Goal: Check status: Check status

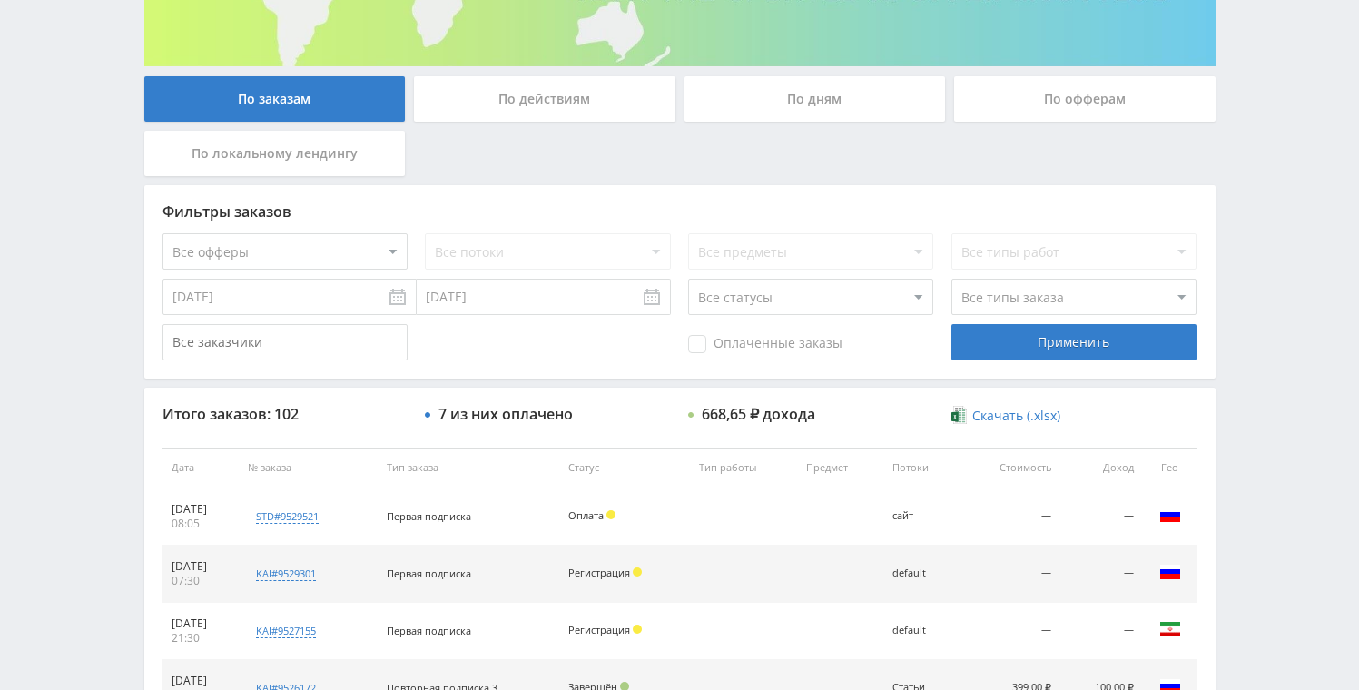
scroll to position [298, 0]
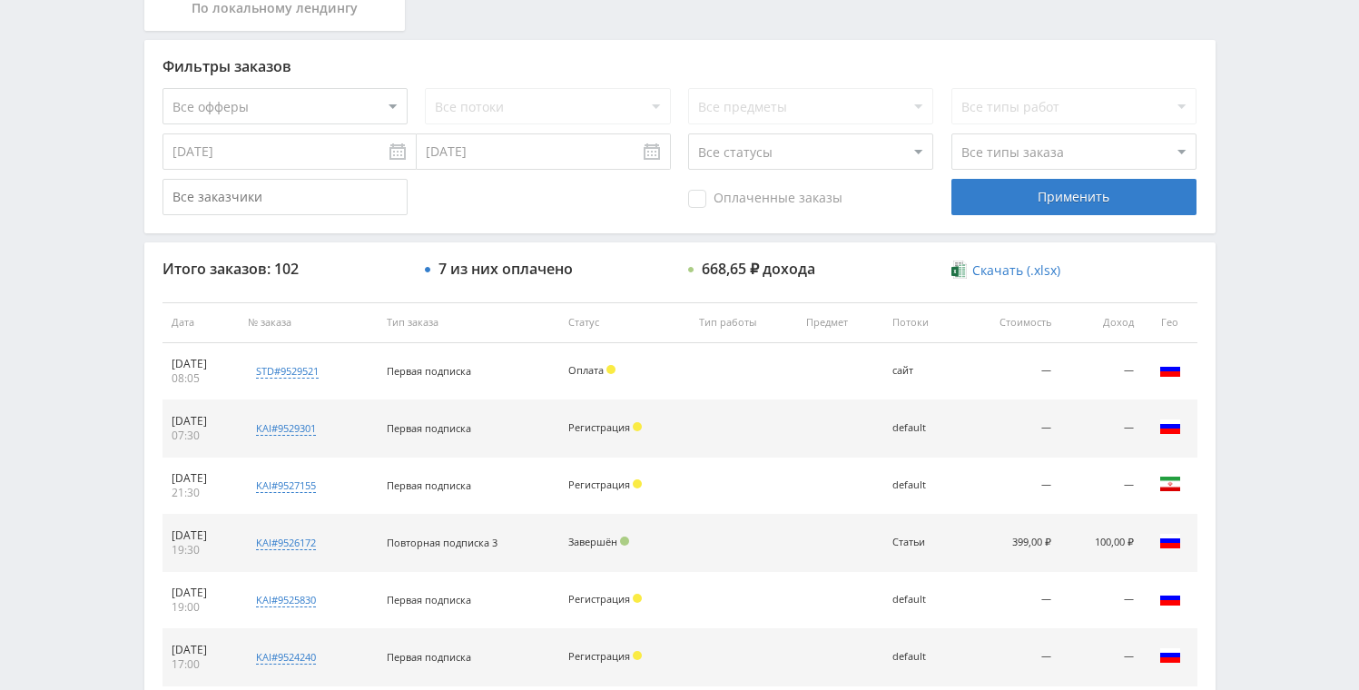
scroll to position [451, 0]
